Goal: Task Accomplishment & Management: Use online tool/utility

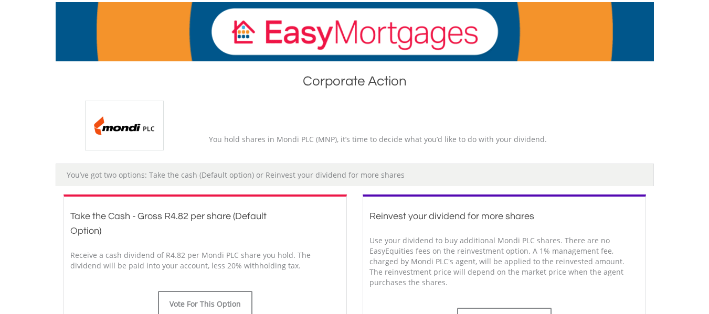
scroll to position [315, 0]
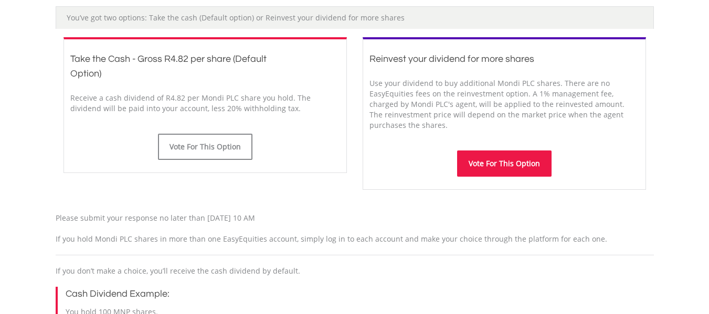
click at [497, 166] on button "Vote For This Option" at bounding box center [504, 164] width 94 height 26
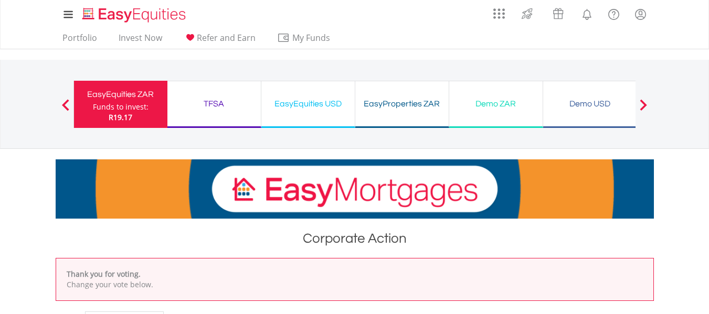
click at [124, 104] on div "Funds to invest:" at bounding box center [121, 107] width 56 height 10
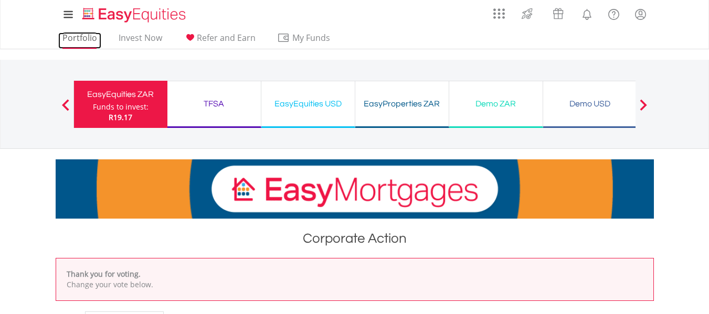
click at [76, 33] on link "Portfolio" at bounding box center [79, 41] width 43 height 16
